Goal: Task Accomplishment & Management: Manage account settings

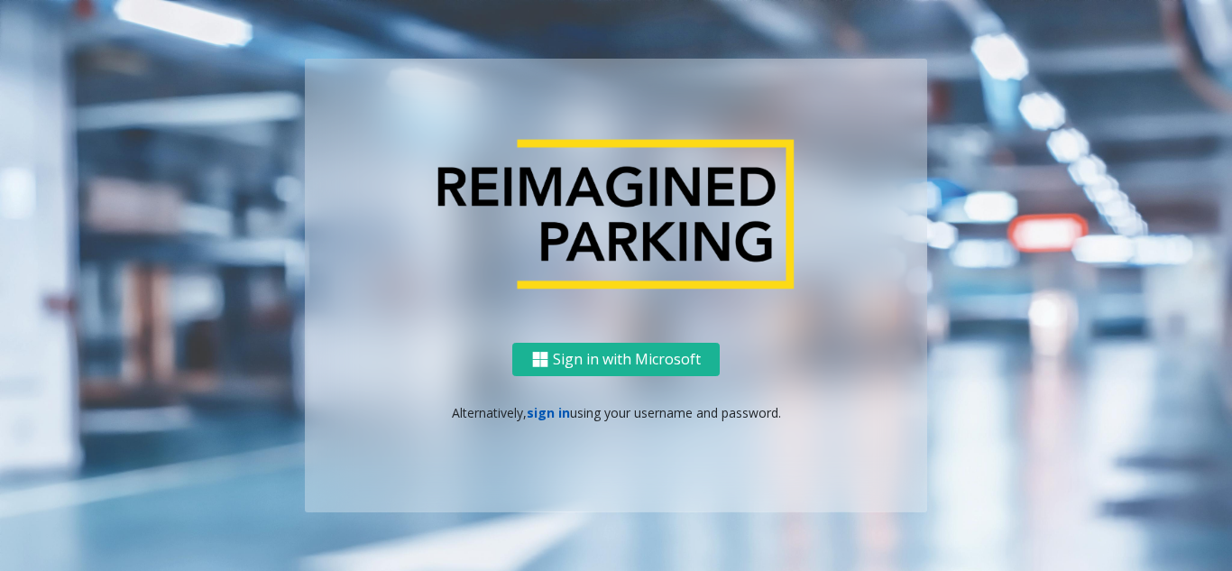
click at [548, 420] on link "sign in" at bounding box center [548, 412] width 43 height 17
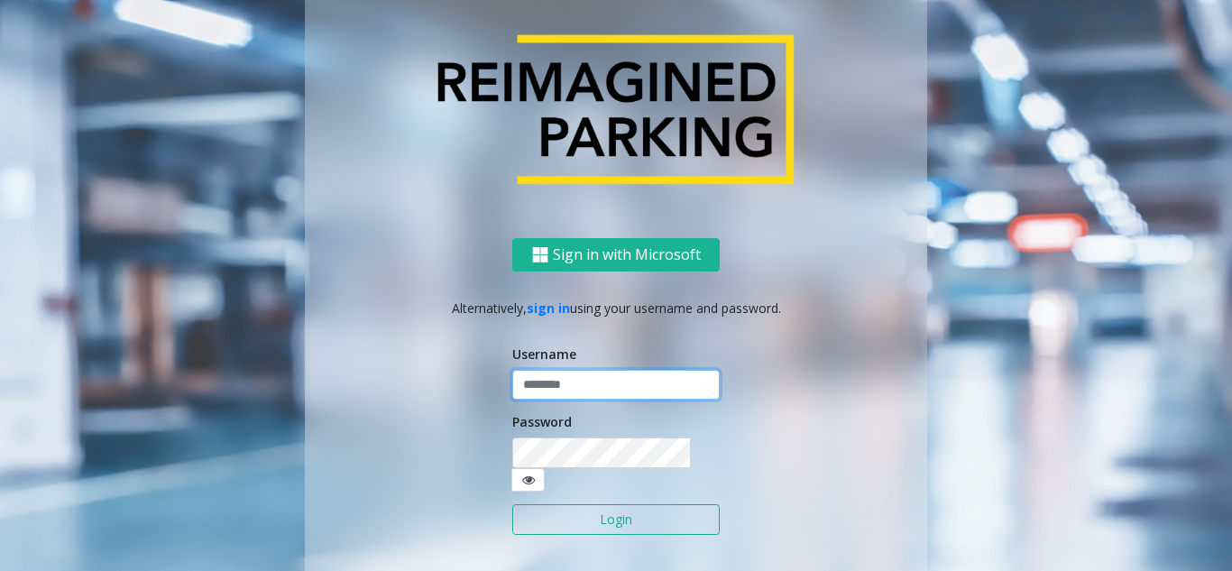
click at [555, 400] on input "text" at bounding box center [615, 385] width 207 height 31
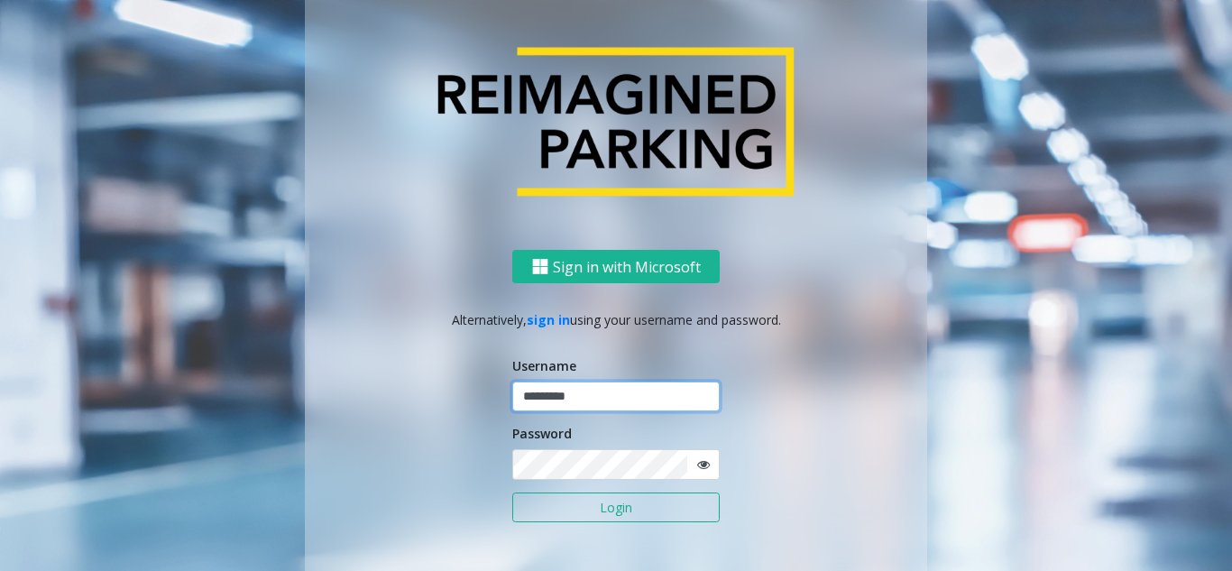
type input "*********"
click at [554, 508] on button "Login" at bounding box center [615, 507] width 207 height 31
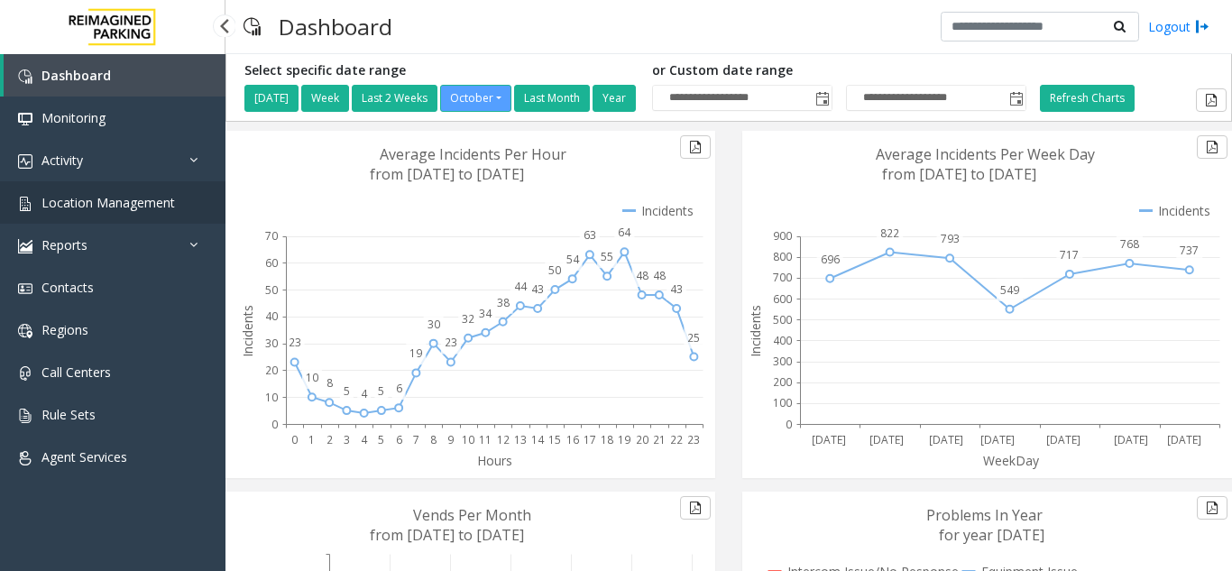
click at [67, 207] on span "Location Management" at bounding box center [107, 202] width 133 height 17
click at [93, 190] on link "Location Management" at bounding box center [112, 202] width 225 height 42
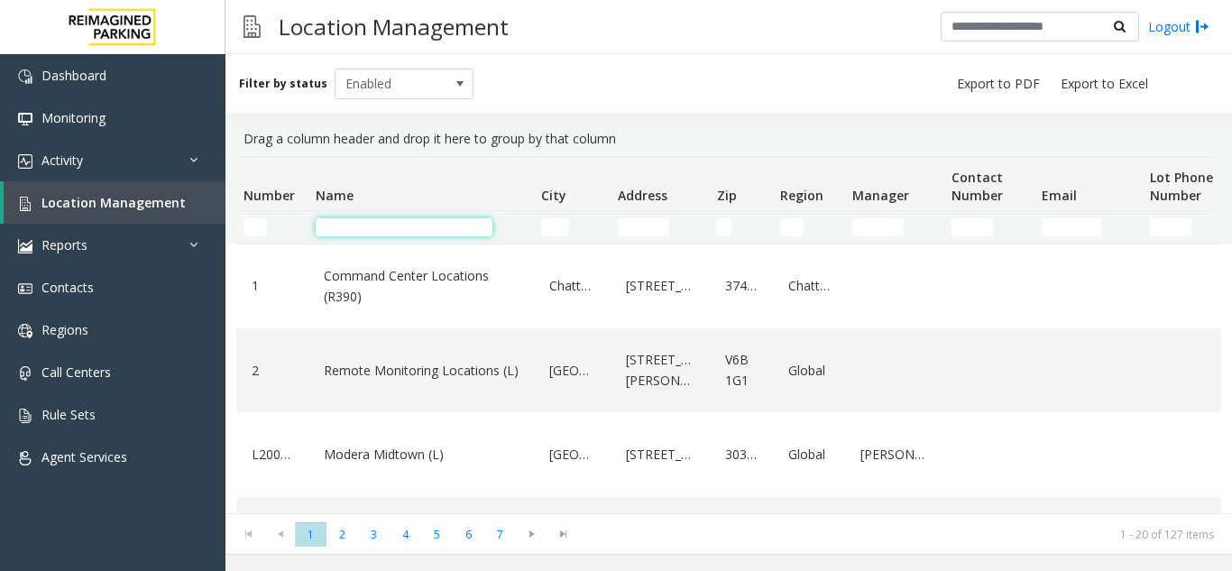
click at [345, 230] on input "Name Filter" at bounding box center [404, 227] width 177 height 18
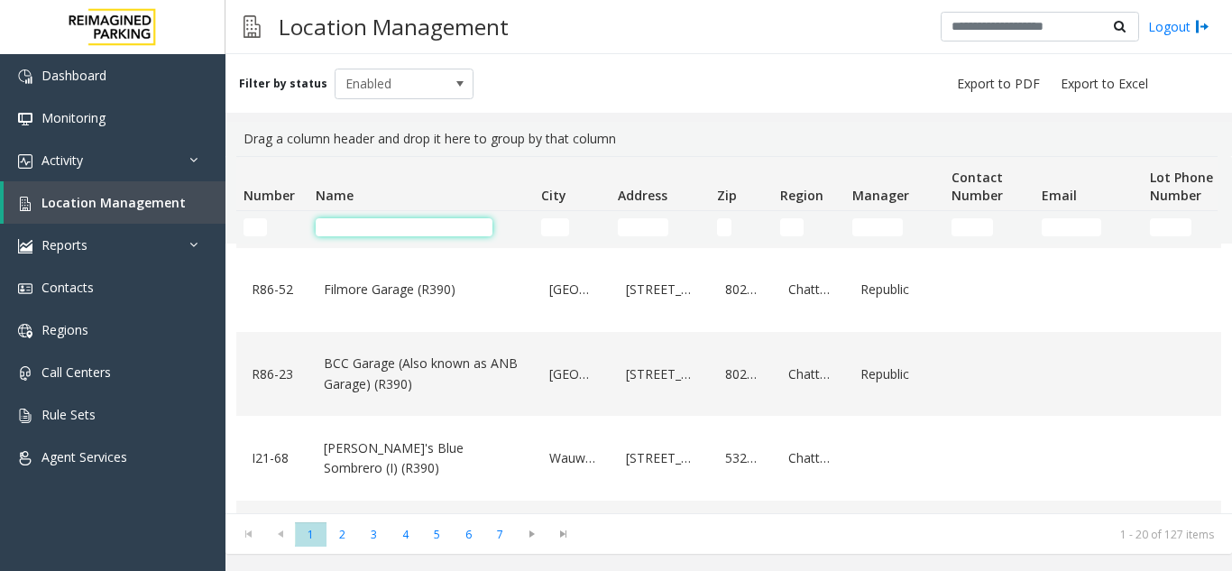
scroll to position [631, 0]
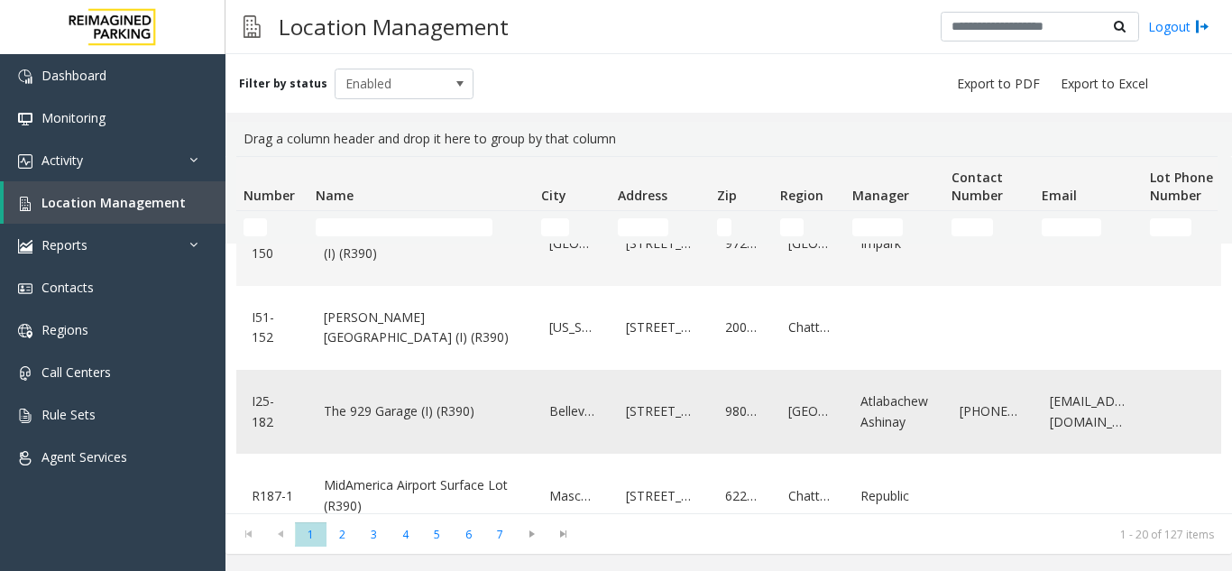
click at [365, 426] on link "The 929 Garage (I) (R390)" at bounding box center [421, 411] width 204 height 29
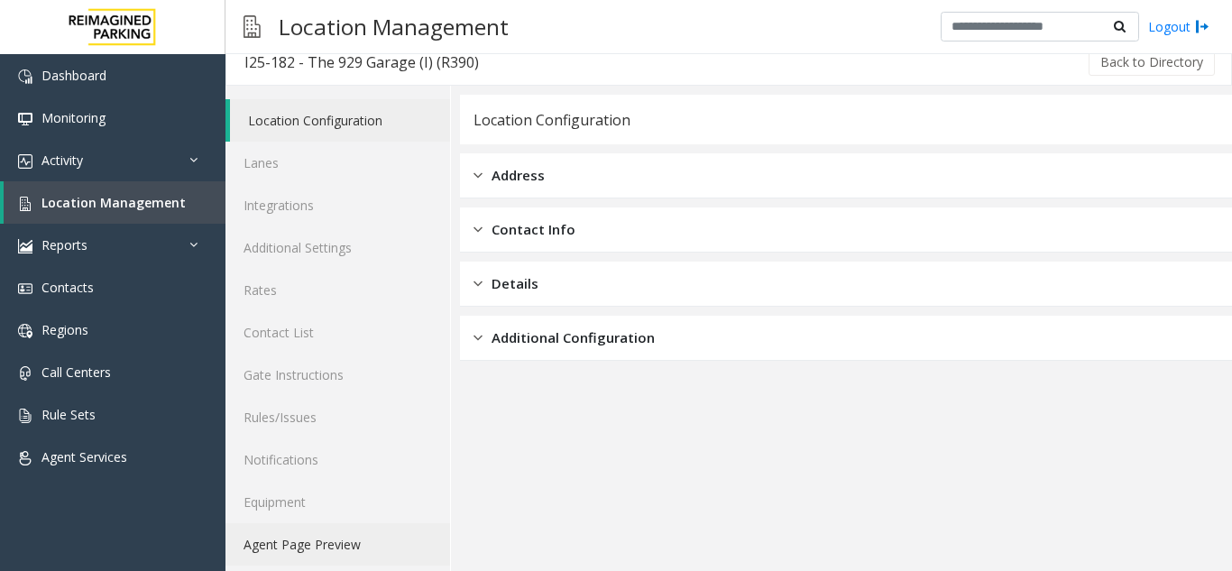
scroll to position [23, 0]
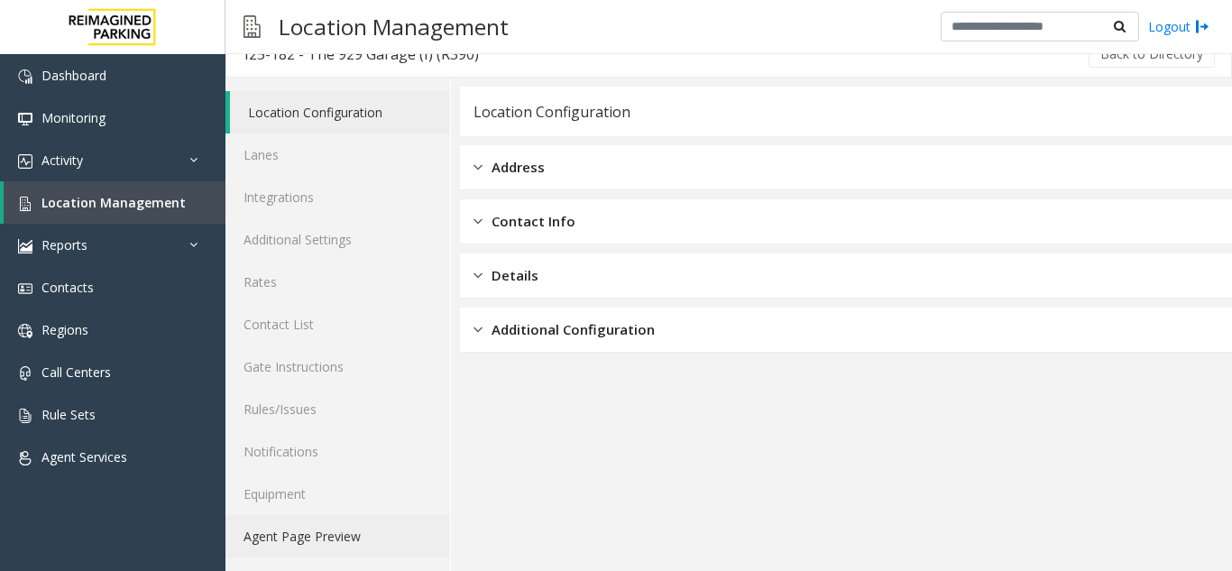
click at [315, 537] on link "Agent Page Preview" at bounding box center [337, 536] width 225 height 42
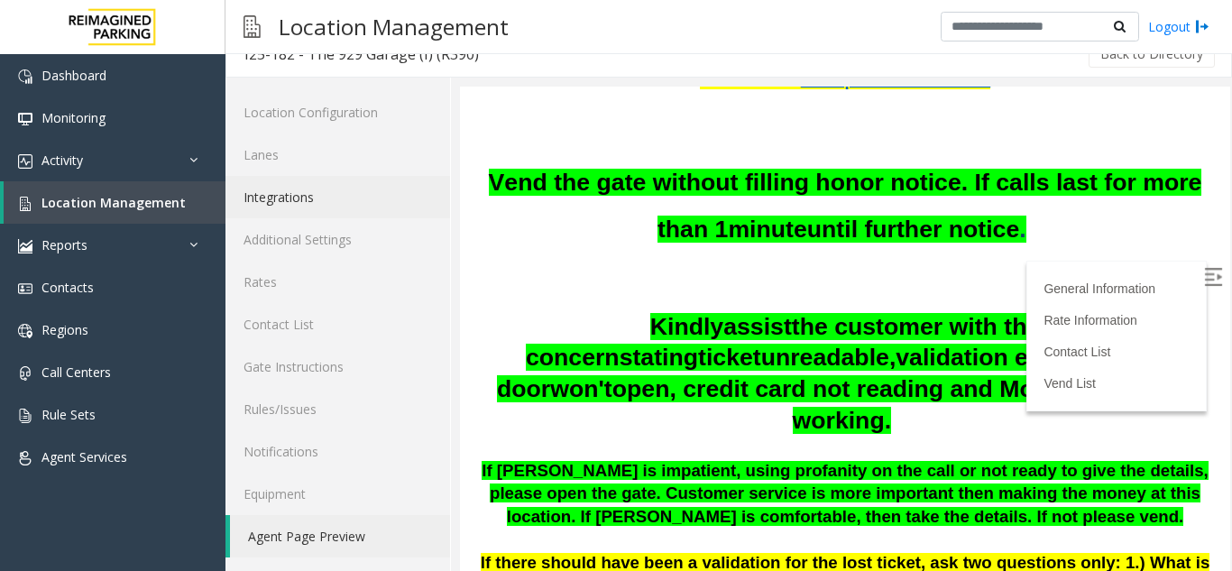
scroll to position [361, 0]
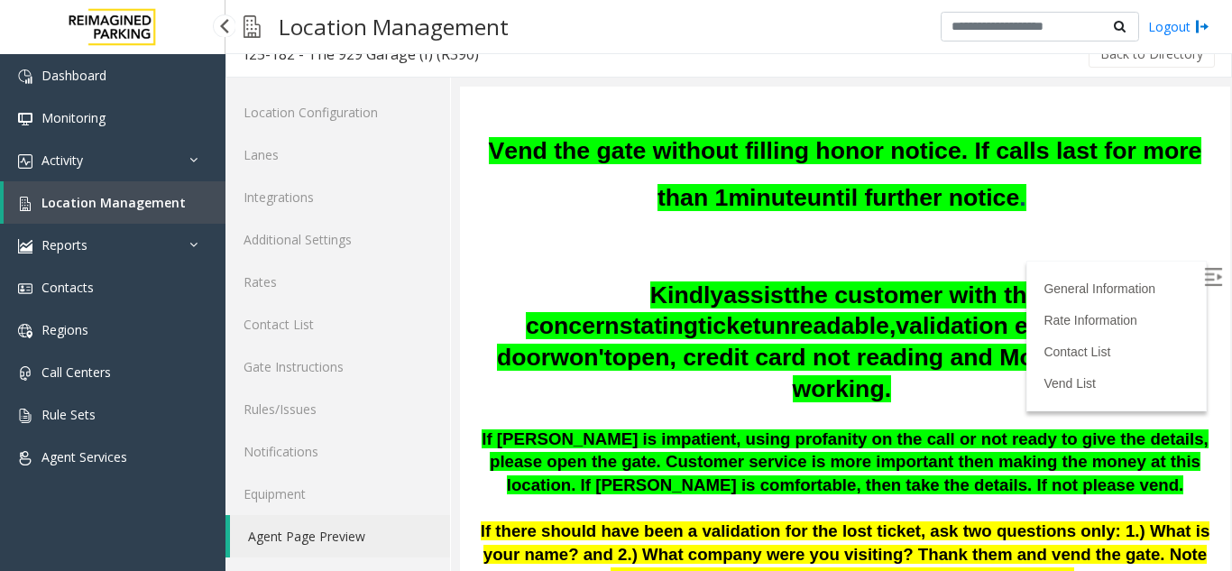
click at [137, 194] on span "Location Management" at bounding box center [113, 202] width 144 height 17
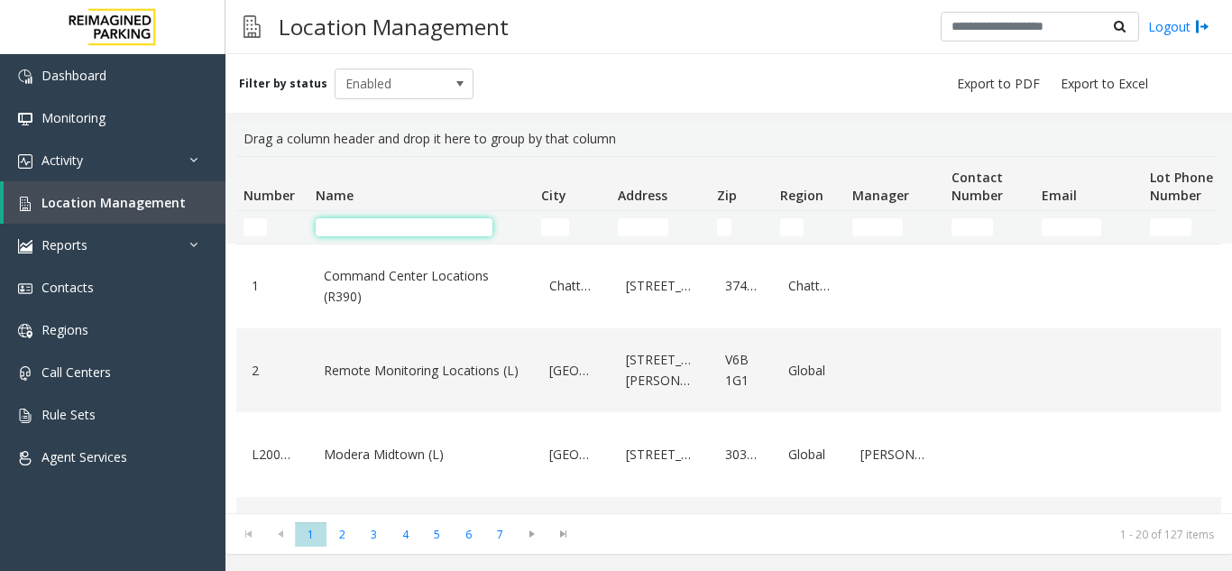
click at [344, 228] on input "Name Filter" at bounding box center [404, 227] width 177 height 18
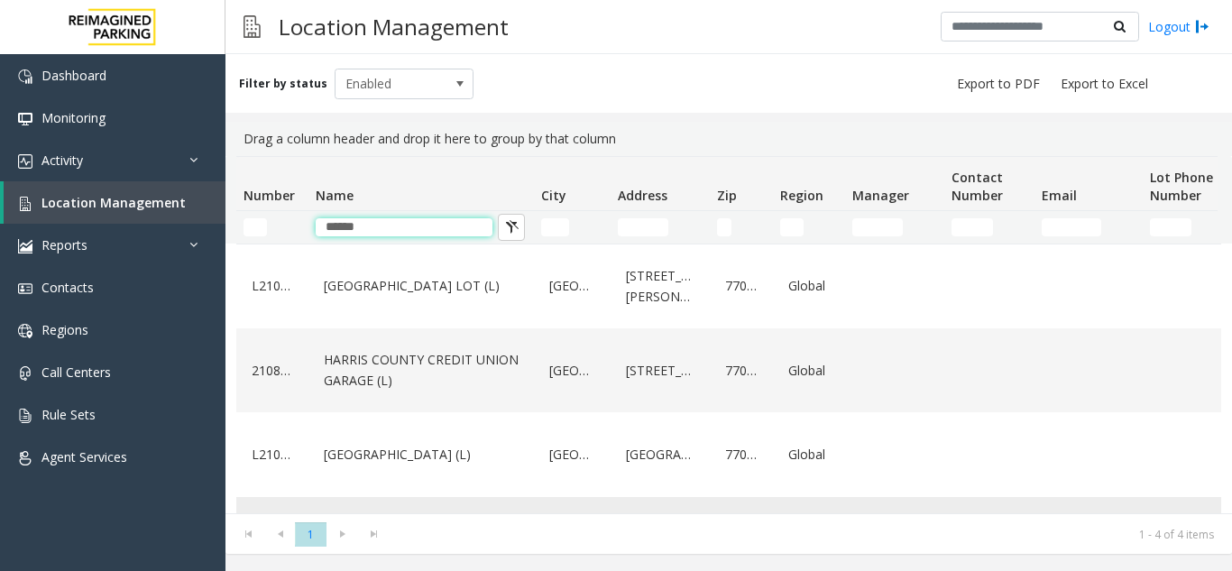
scroll to position [83, 0]
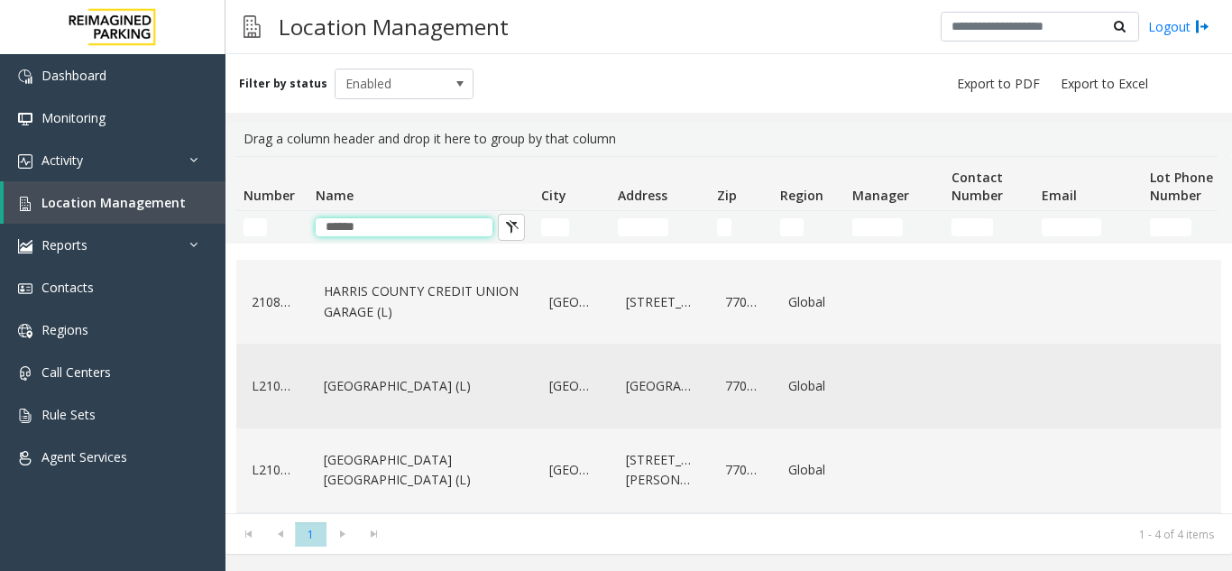
type input "******"
click at [388, 392] on link "[GEOGRAPHIC_DATA] (L)" at bounding box center [421, 385] width 204 height 29
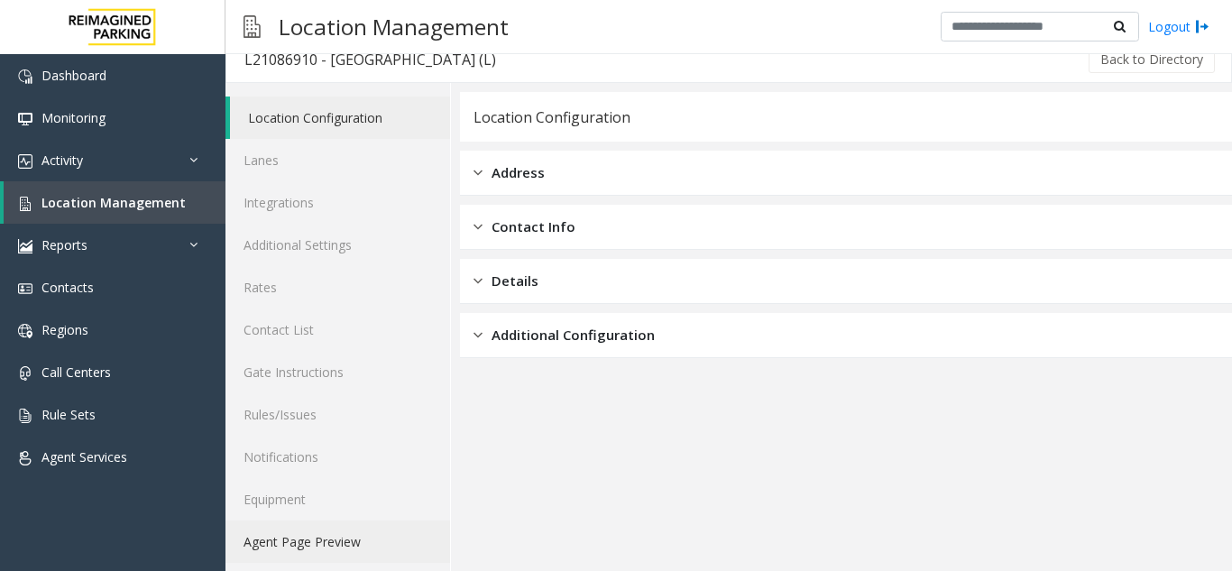
scroll to position [23, 0]
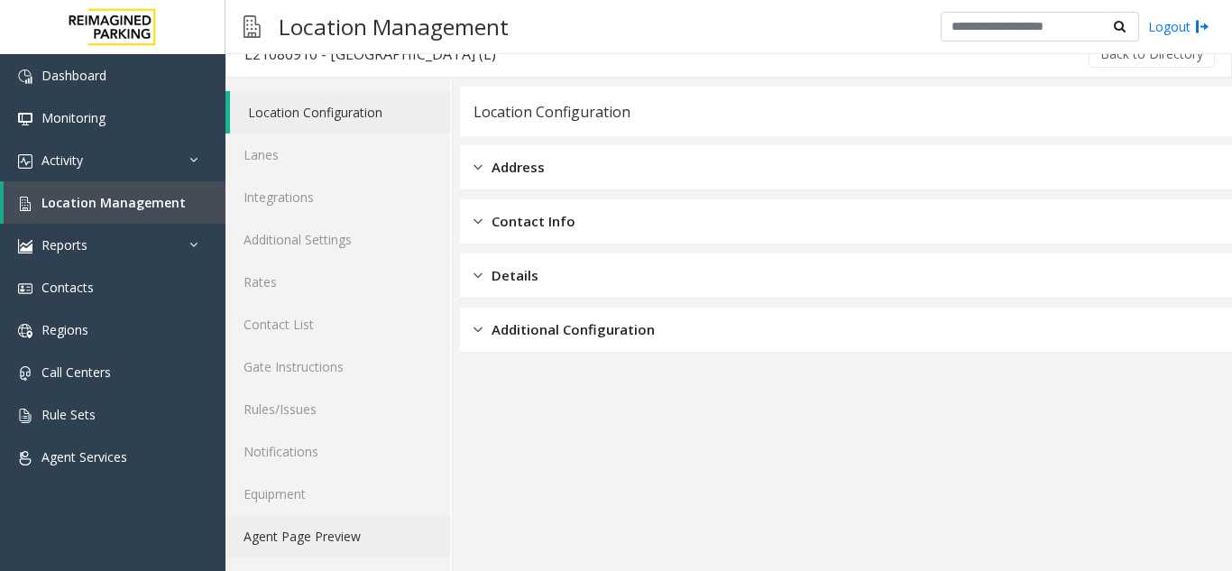
click at [298, 533] on link "Agent Page Preview" at bounding box center [337, 536] width 225 height 42
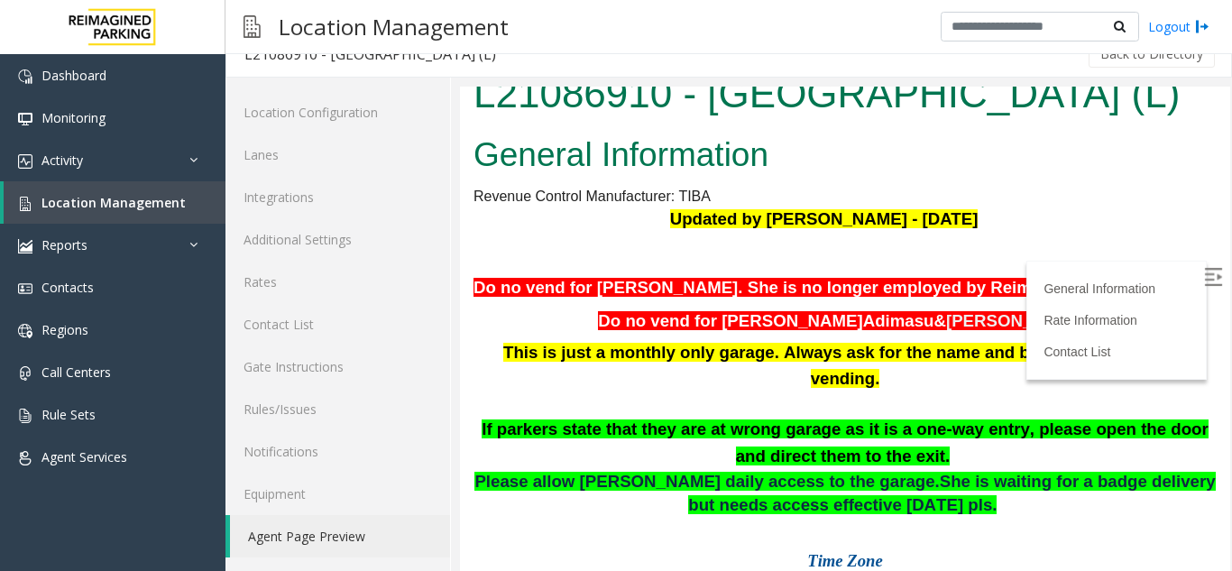
scroll to position [90, 0]
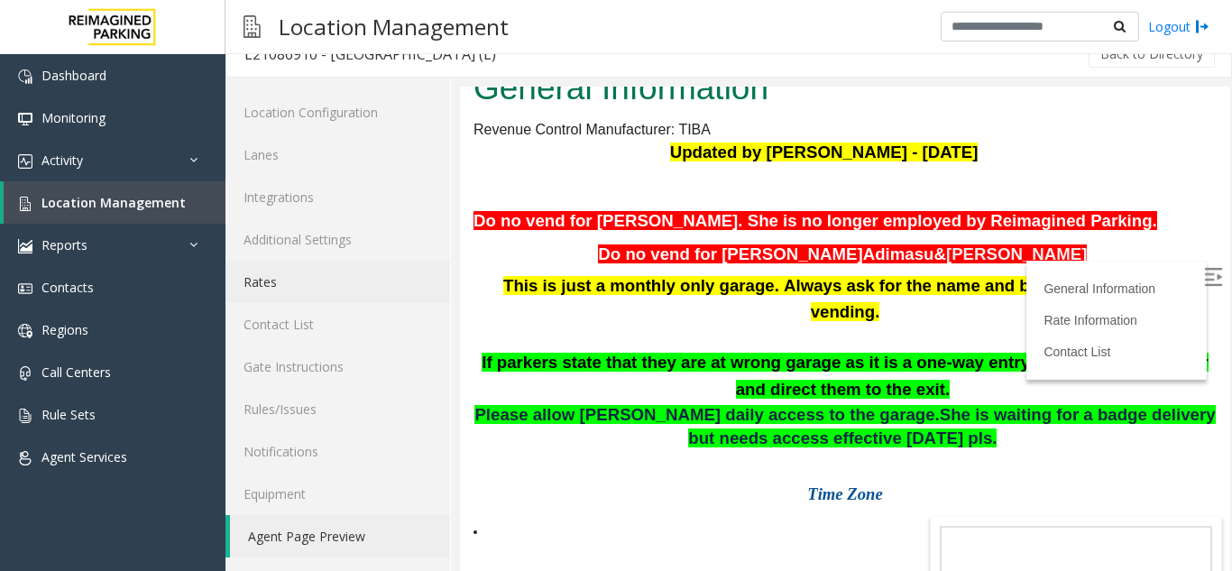
click at [283, 285] on link "Rates" at bounding box center [337, 282] width 225 height 42
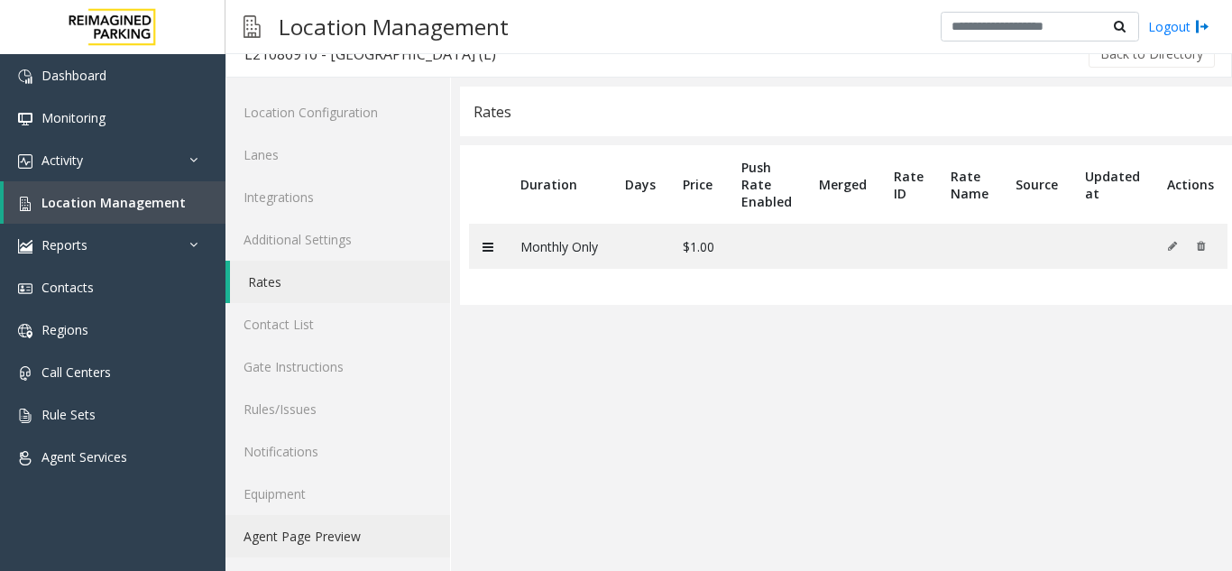
click at [282, 531] on link "Agent Page Preview" at bounding box center [337, 536] width 225 height 42
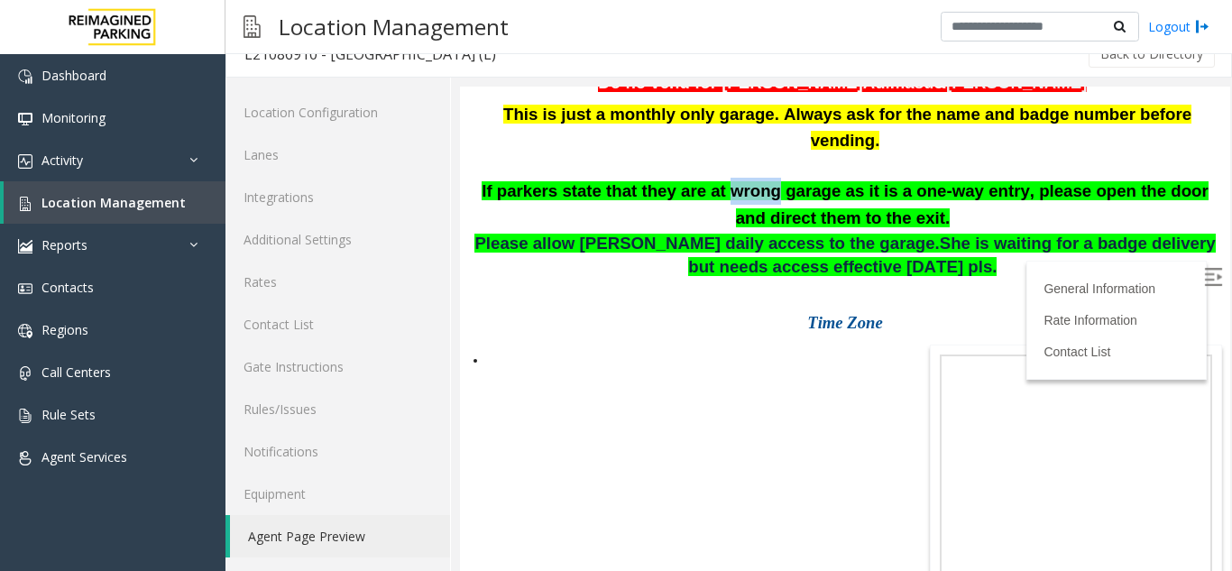
scroll to position [270, 0]
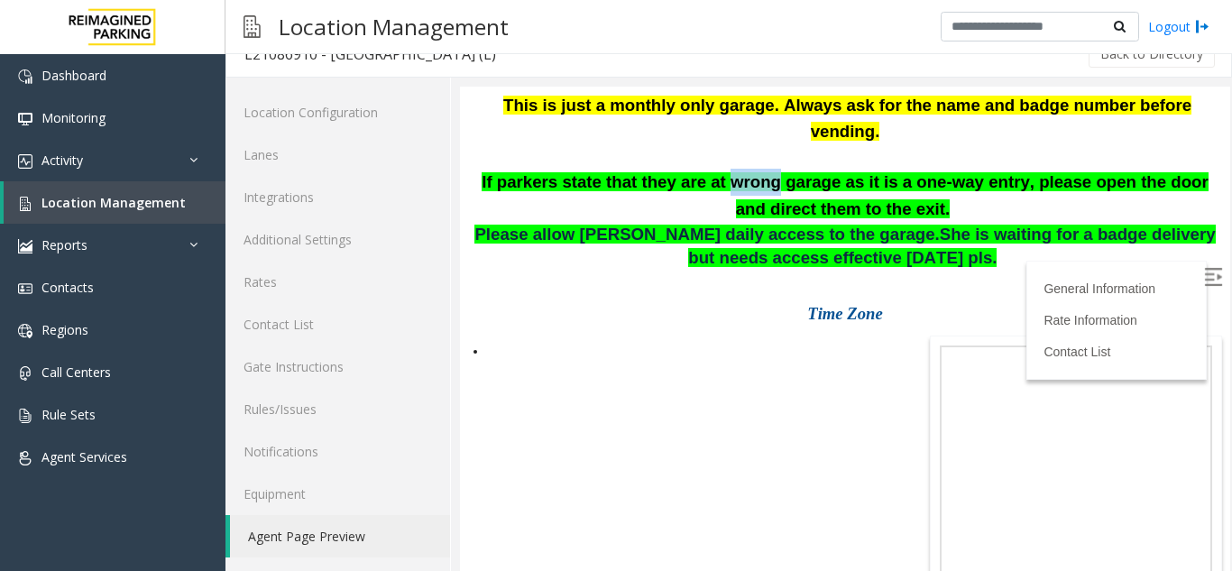
click at [734, 218] on b "If parkers state that they are at wrong garage as it is a one-way entry, please…" at bounding box center [844, 195] width 727 height 46
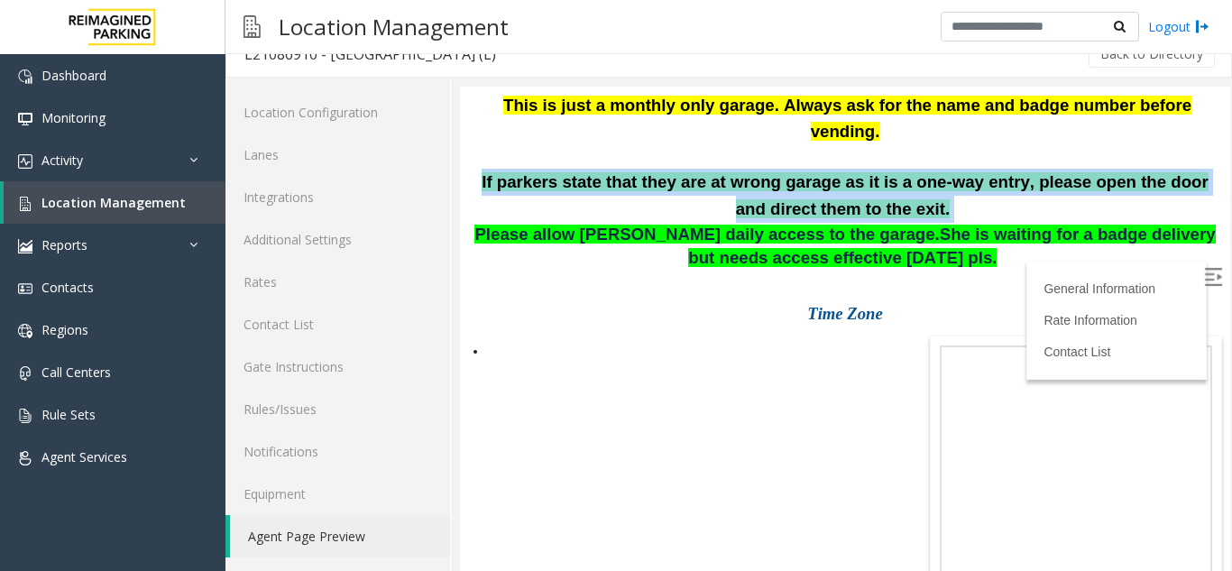
click at [734, 218] on b "If parkers state that they are at wrong garage as it is a one-way entry, please…" at bounding box center [844, 195] width 727 height 46
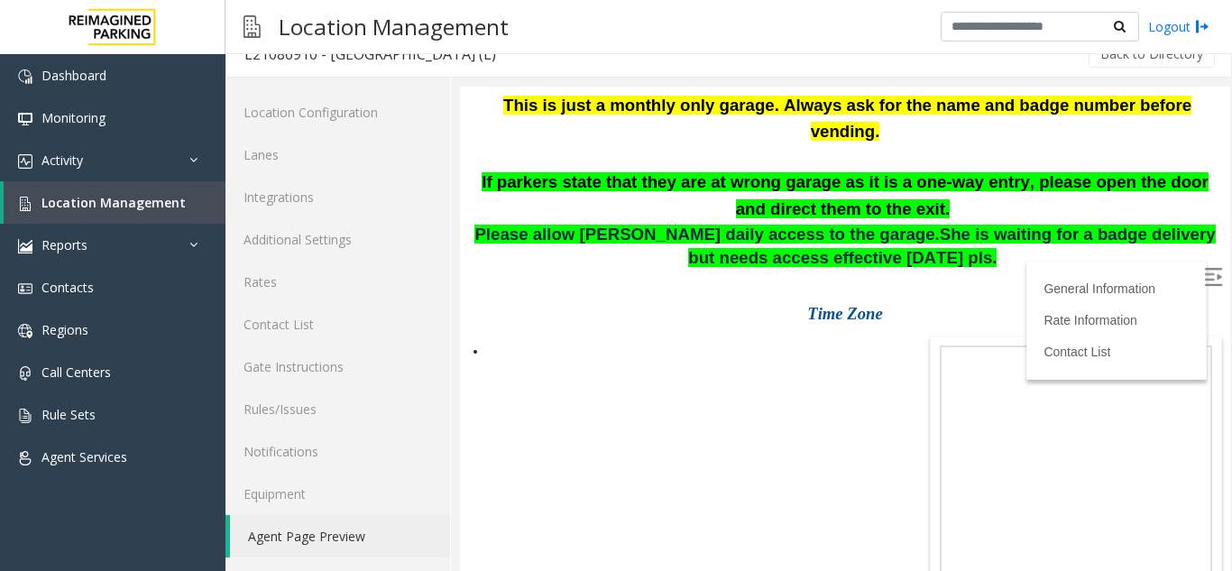
click at [593, 390] on div "General Information Revenue Control Manufacturer: TIBA Updated by [PERSON_NAME]…" at bounding box center [845, 136] width 770 height 508
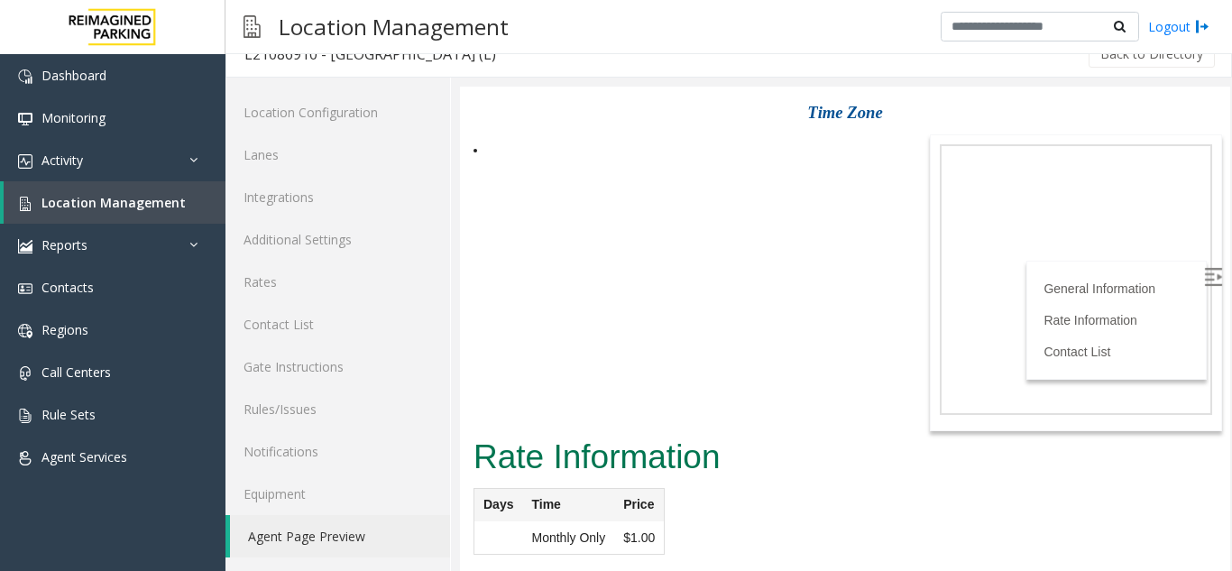
scroll to position [361, 0]
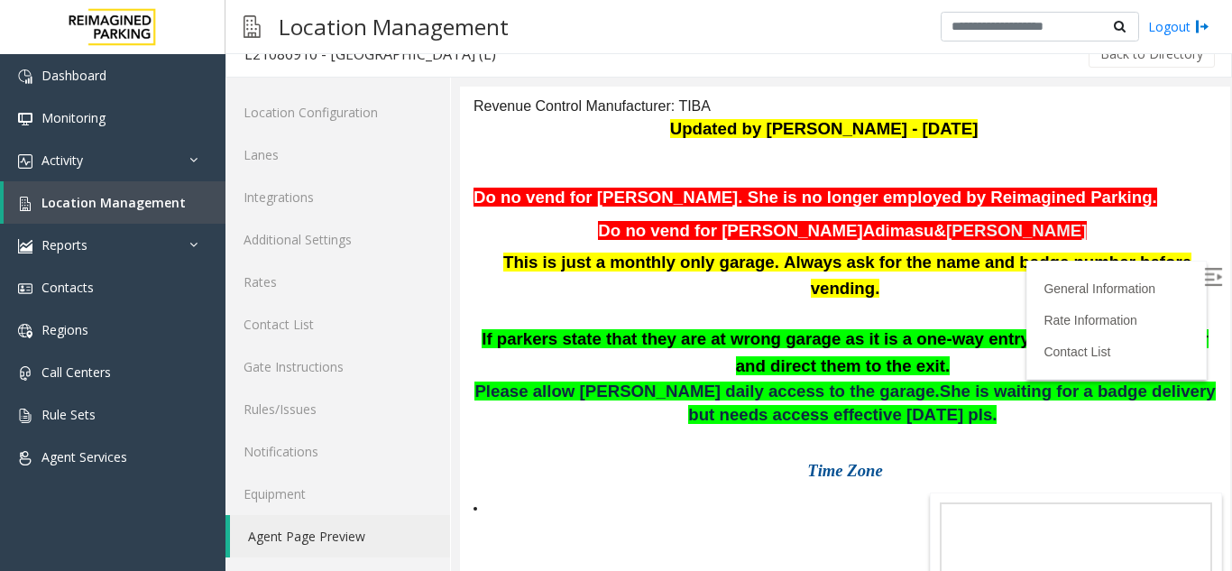
scroll to position [90, 0]
